Goal: Task Accomplishment & Management: Manage account settings

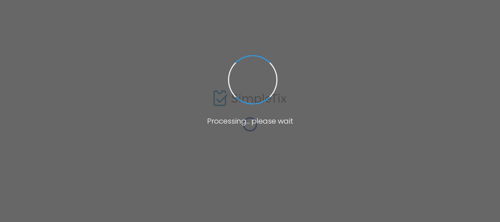
type input "[URL][DOMAIN_NAME]"
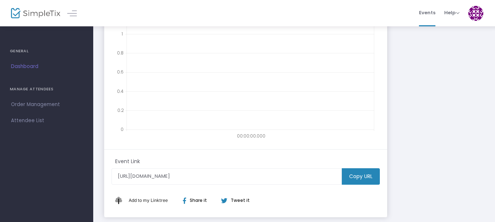
scroll to position [199, 0]
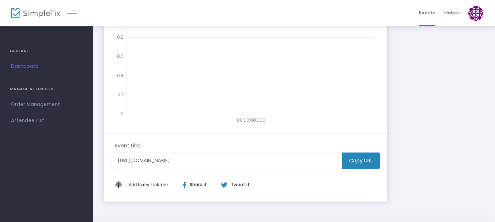
click at [34, 88] on h4 "MANAGE ATTENDEES" at bounding box center [47, 89] width 74 height 15
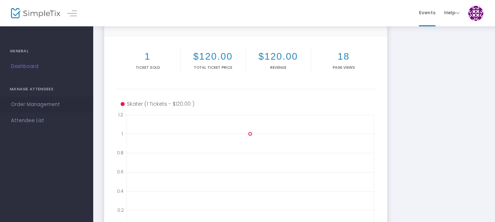
scroll to position [68, 0]
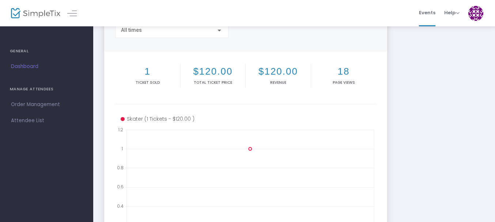
click at [48, 87] on h4 "MANAGE ATTENDEES" at bounding box center [47, 89] width 74 height 15
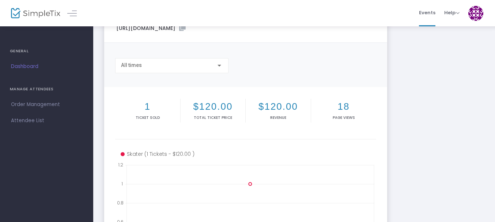
scroll to position [0, 0]
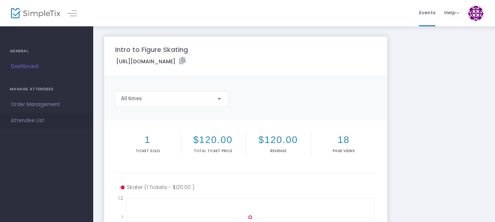
click at [32, 120] on span "Attendee List" at bounding box center [46, 121] width 71 height 10
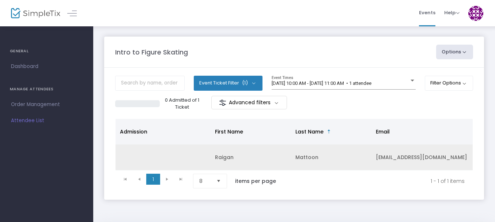
click at [243, 164] on td "Raigan" at bounding box center [251, 158] width 81 height 26
click at [303, 161] on td "Mattoon" at bounding box center [331, 158] width 81 height 26
click at [316, 156] on td "Mattoon" at bounding box center [331, 158] width 81 height 26
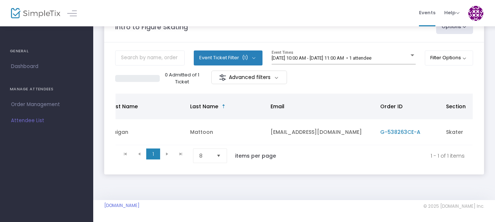
scroll to position [0, 155]
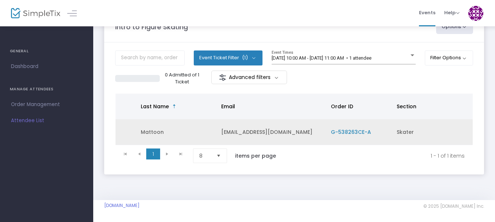
click at [352, 128] on span "G-538263CE-A" at bounding box center [351, 131] width 40 height 7
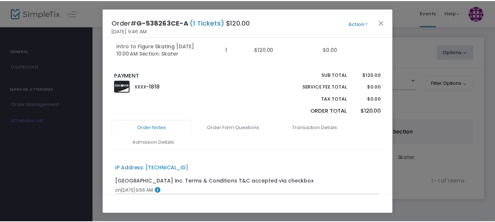
scroll to position [0, 0]
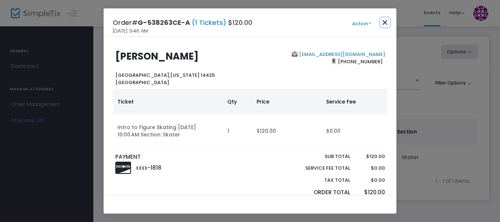
click at [386, 24] on button "Close" at bounding box center [385, 23] width 10 height 10
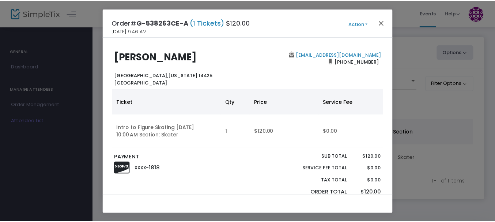
scroll to position [0, 150]
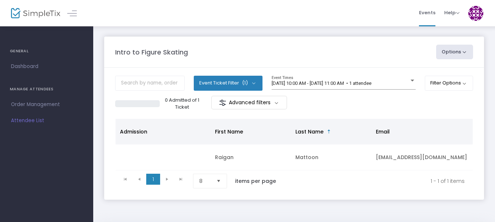
click at [453, 52] on button "Options" at bounding box center [455, 52] width 37 height 15
click at [430, 71] on li "Export List" at bounding box center [434, 74] width 67 height 14
radio input "false"
radio input "true"
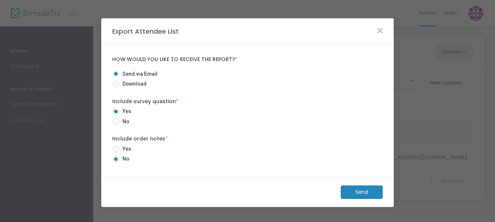
drag, startPoint x: 379, startPoint y: 35, endPoint x: 381, endPoint y: 31, distance: 4.6
click at [381, 31] on span at bounding box center [380, 31] width 13 height 9
click at [381, 31] on icon at bounding box center [380, 31] width 5 height 8
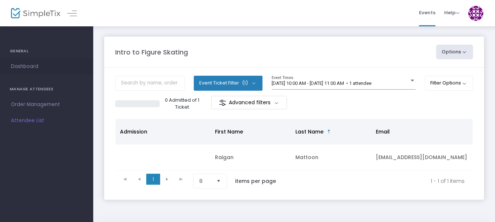
click at [25, 65] on span "Dashboard" at bounding box center [46, 67] width 71 height 10
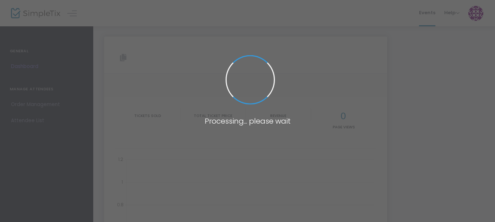
type input "[URL][DOMAIN_NAME]"
